Goal: Share content: Share content

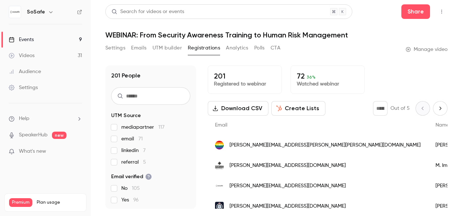
click at [27, 38] on div "Events" at bounding box center [21, 39] width 25 height 7
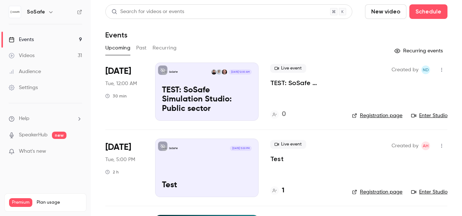
click at [142, 48] on button "Past" at bounding box center [141, 48] width 11 height 12
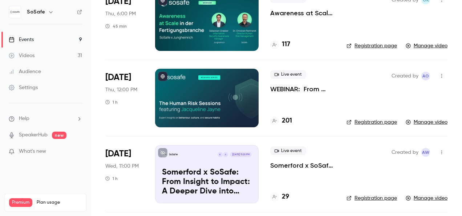
scroll to position [73, 0]
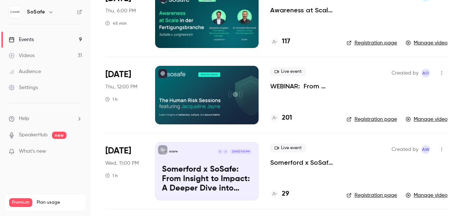
click at [438, 72] on icon "button" at bounding box center [441, 72] width 6 height 5
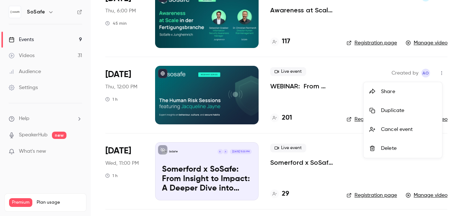
click at [324, 97] on div at bounding box center [231, 108] width 462 height 216
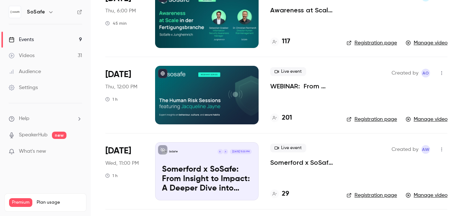
click at [367, 118] on link "Registration page" at bounding box center [371, 118] width 50 height 7
click at [438, 73] on icon "button" at bounding box center [441, 72] width 6 height 5
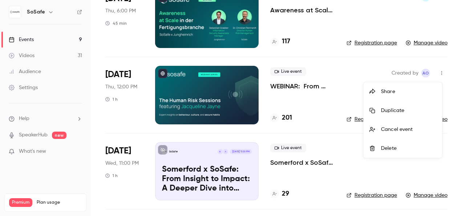
click at [387, 89] on div "Share" at bounding box center [408, 91] width 55 height 7
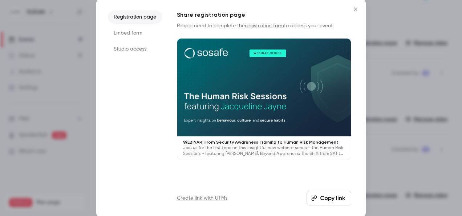
click at [331, 197] on button "Copy link" at bounding box center [328, 198] width 45 height 15
